Goal: Find specific page/section: Find specific page/section

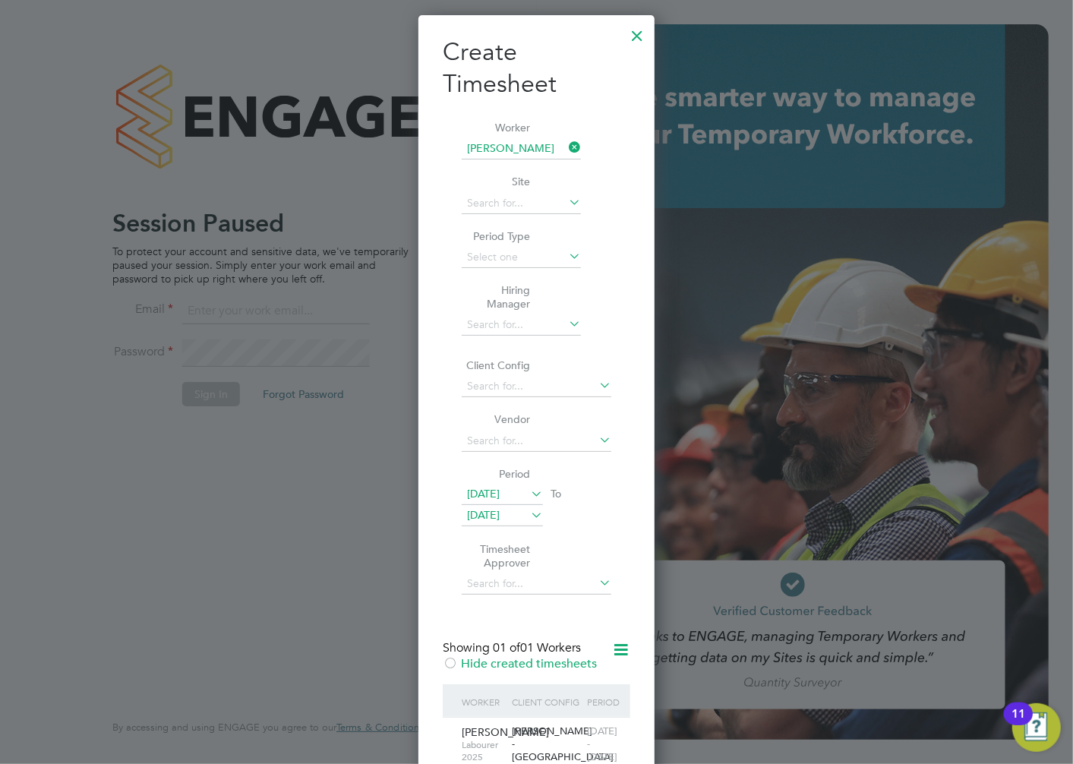
scroll to position [935, 237]
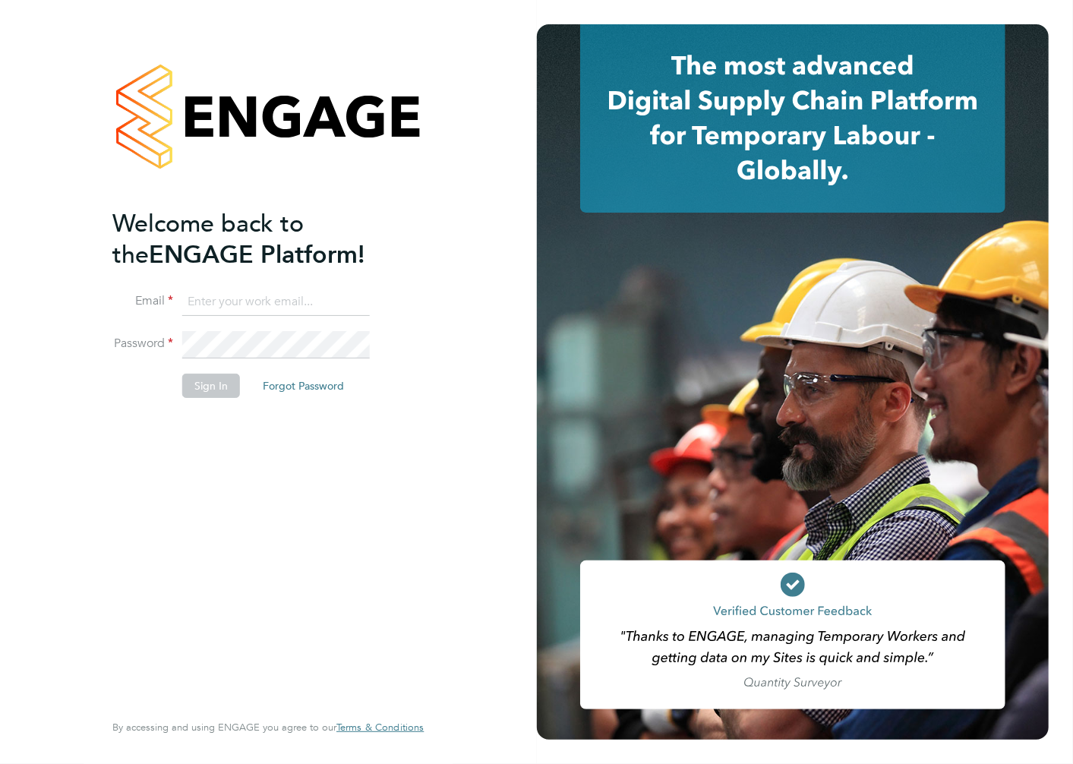
click at [226, 302] on input at bounding box center [276, 302] width 188 height 27
type input "alan.watts@hays.com"
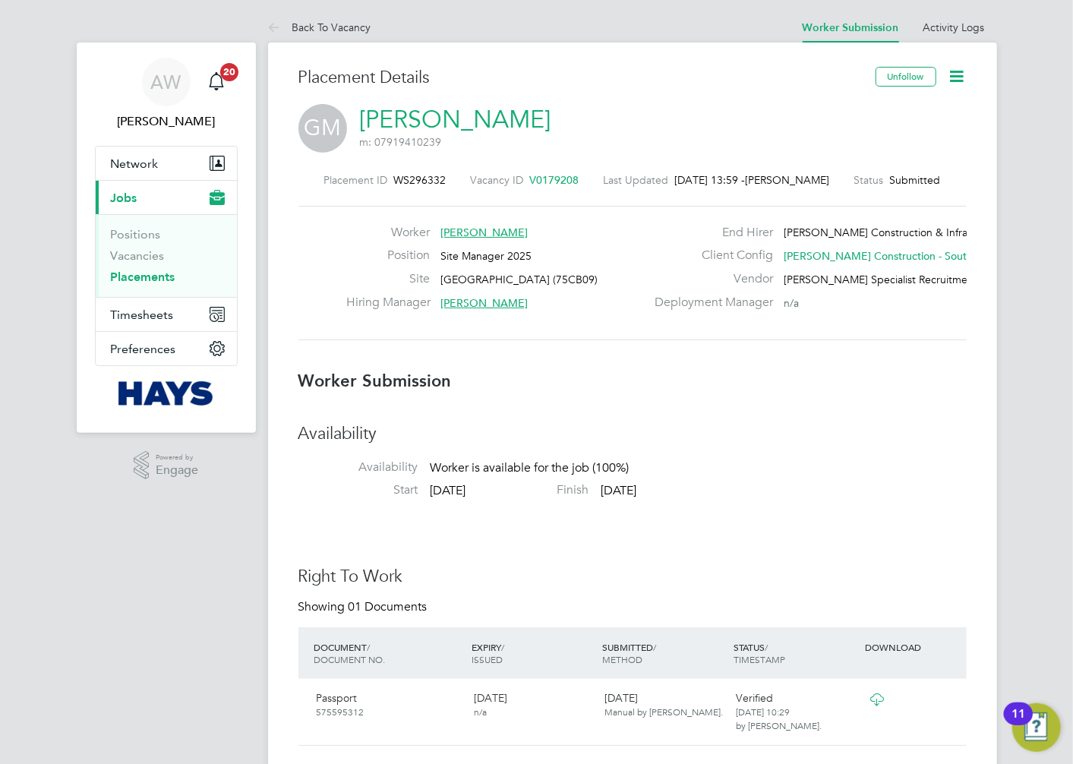
click at [951, 77] on icon at bounding box center [957, 76] width 19 height 19
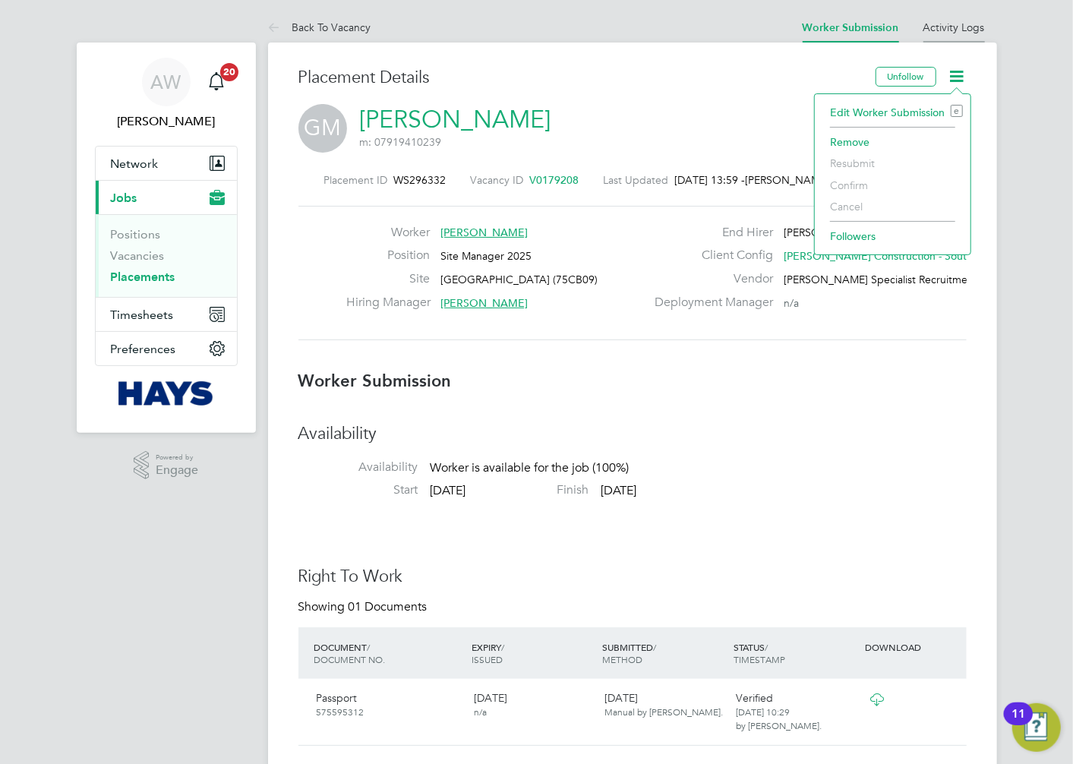
click at [968, 26] on link "Activity Logs" at bounding box center [955, 28] width 62 height 14
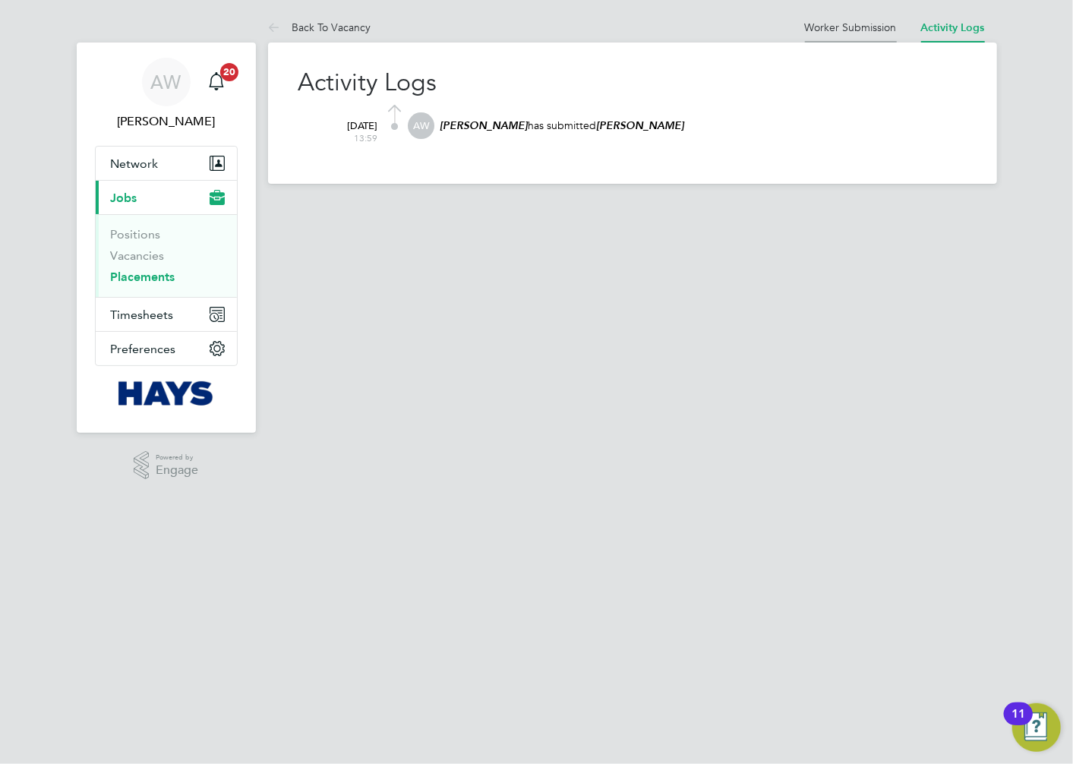
click at [860, 19] on li "Worker Submission" at bounding box center [851, 27] width 92 height 30
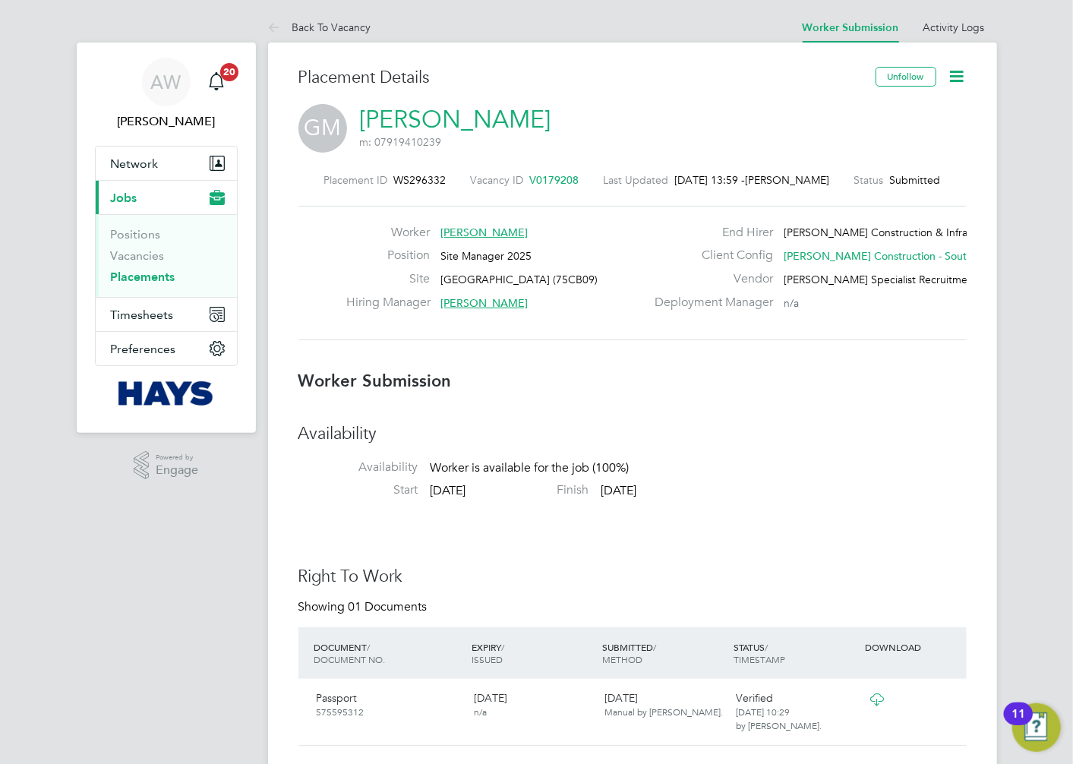
click at [960, 74] on icon at bounding box center [957, 76] width 19 height 19
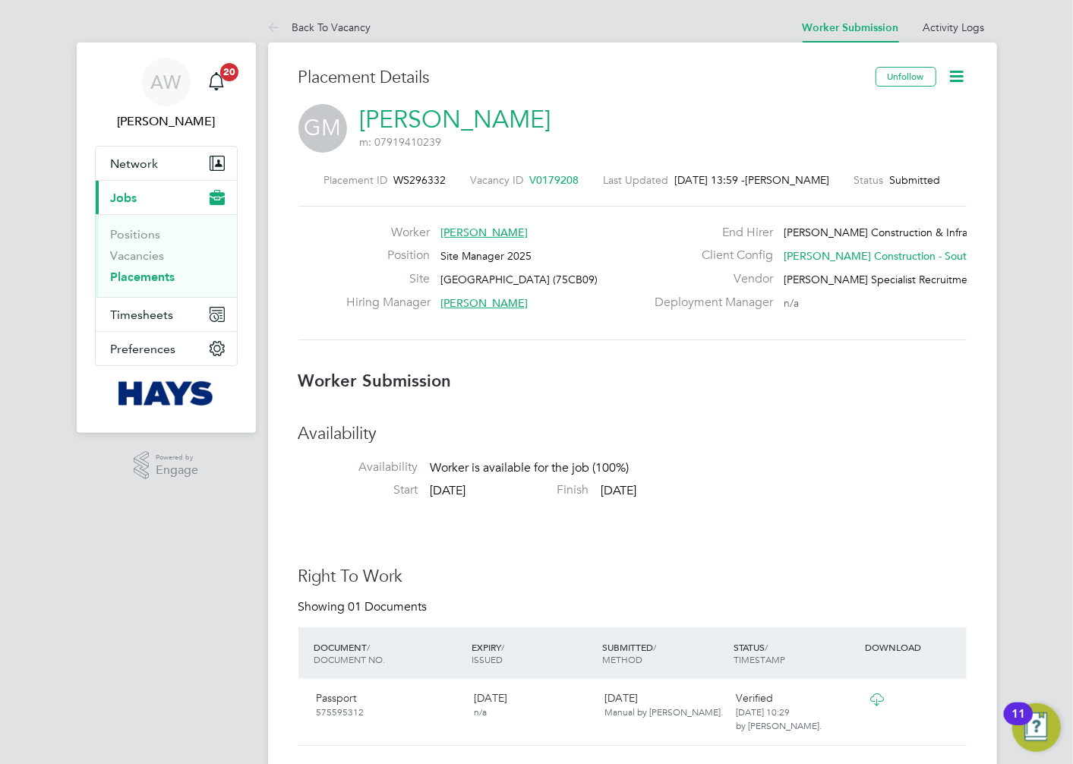
click at [948, 74] on icon at bounding box center [957, 76] width 19 height 19
